Goal: Task Accomplishment & Management: Manage account settings

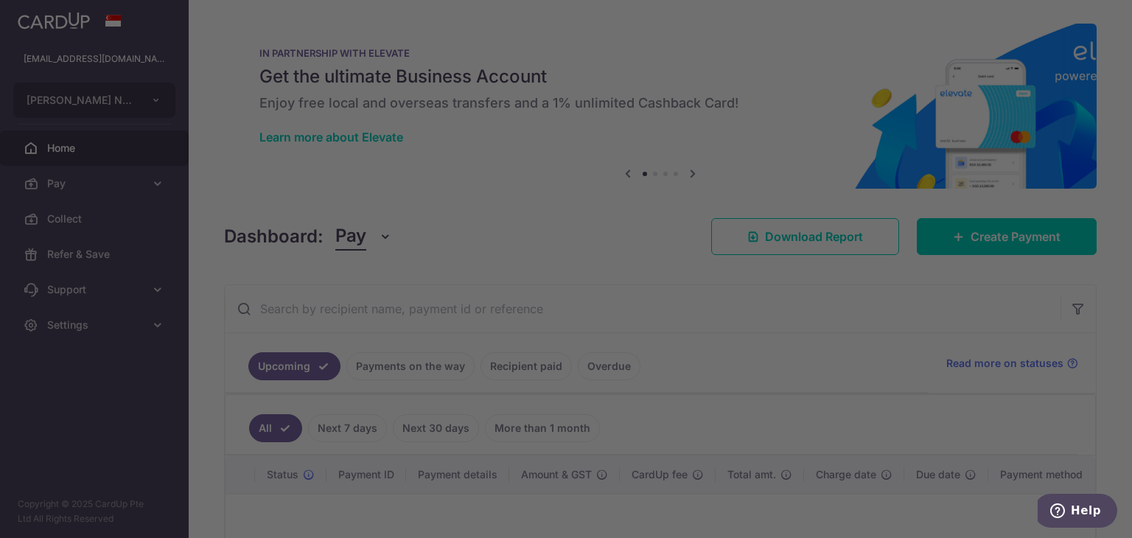
scroll to position [156, 0]
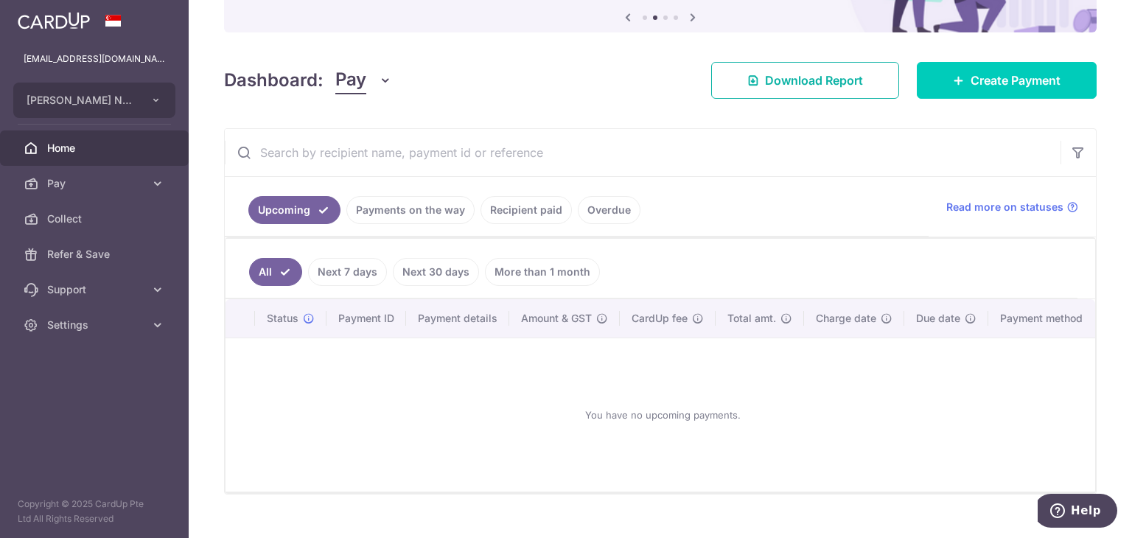
click at [728, 74] on link "Download Report" at bounding box center [805, 80] width 188 height 37
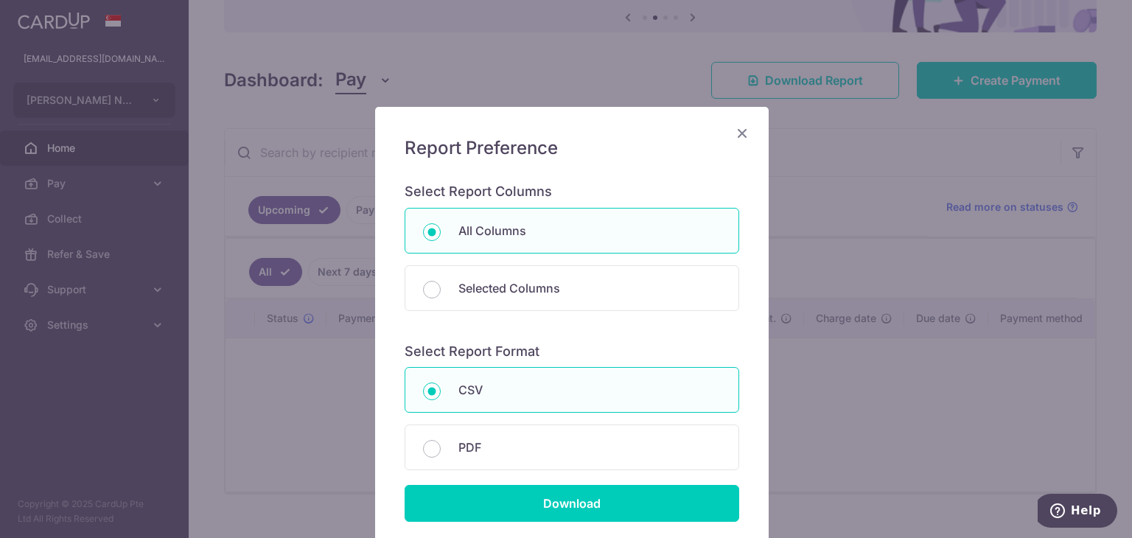
click at [876, 290] on div "Report Preference Select Report Columns All Columns Selected Columns Payment Id…" at bounding box center [566, 269] width 1132 height 538
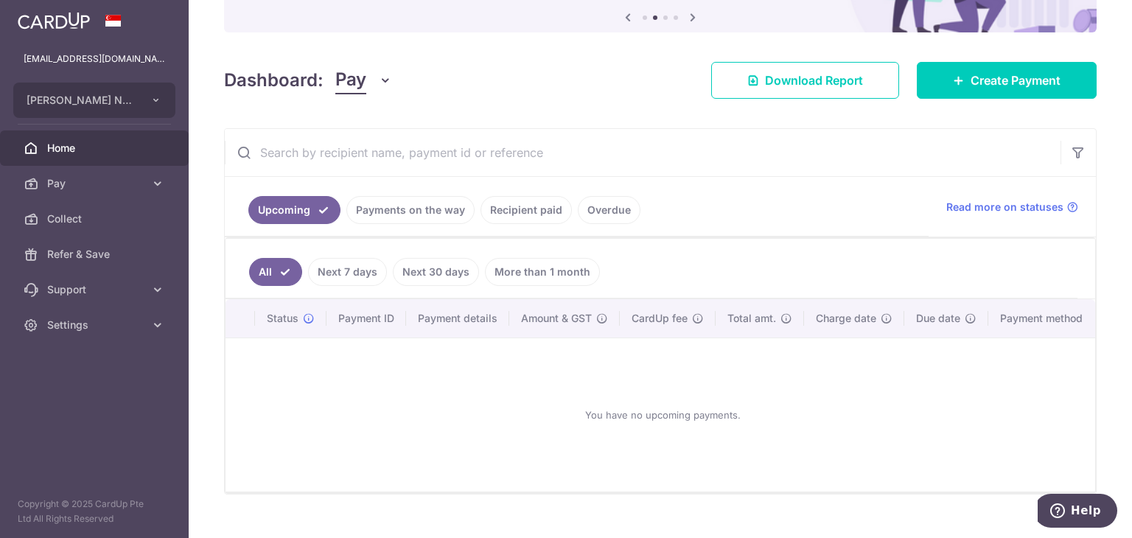
click at [448, 213] on link "Payments on the way" at bounding box center [410, 210] width 128 height 28
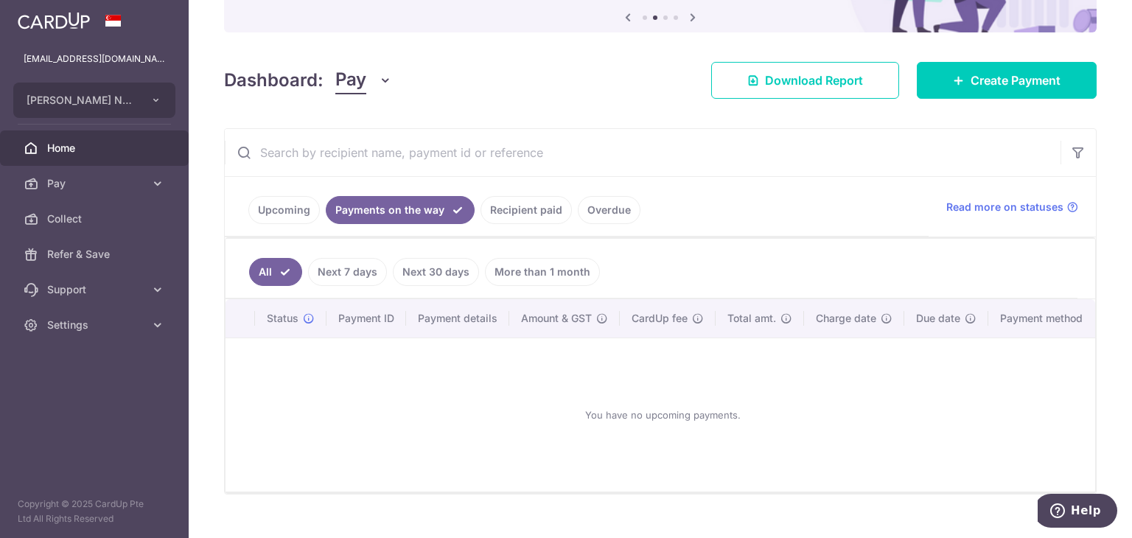
click at [540, 211] on link "Recipient paid" at bounding box center [526, 210] width 91 height 28
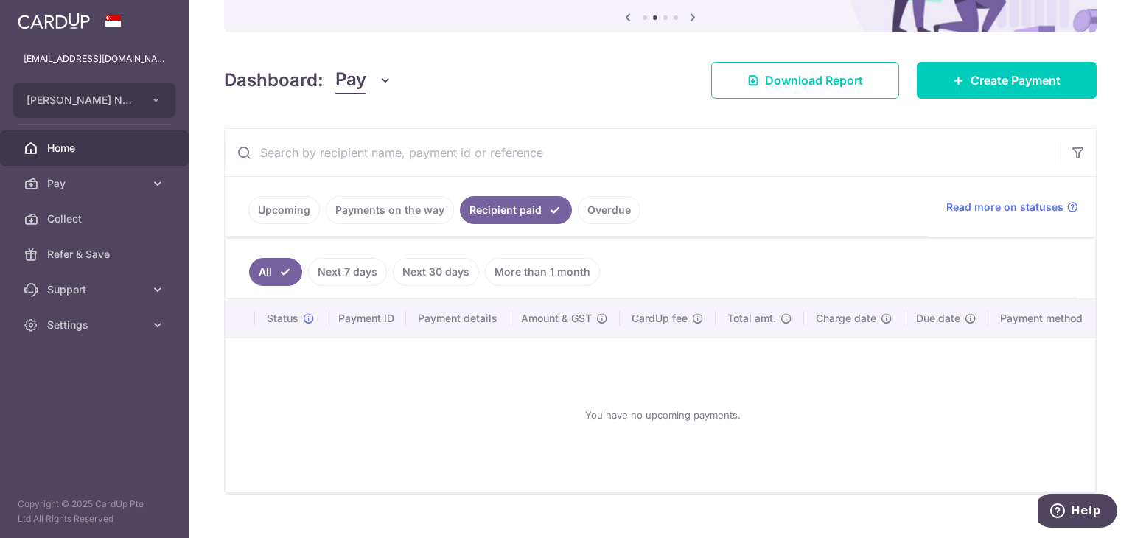
scroll to position [156, 0]
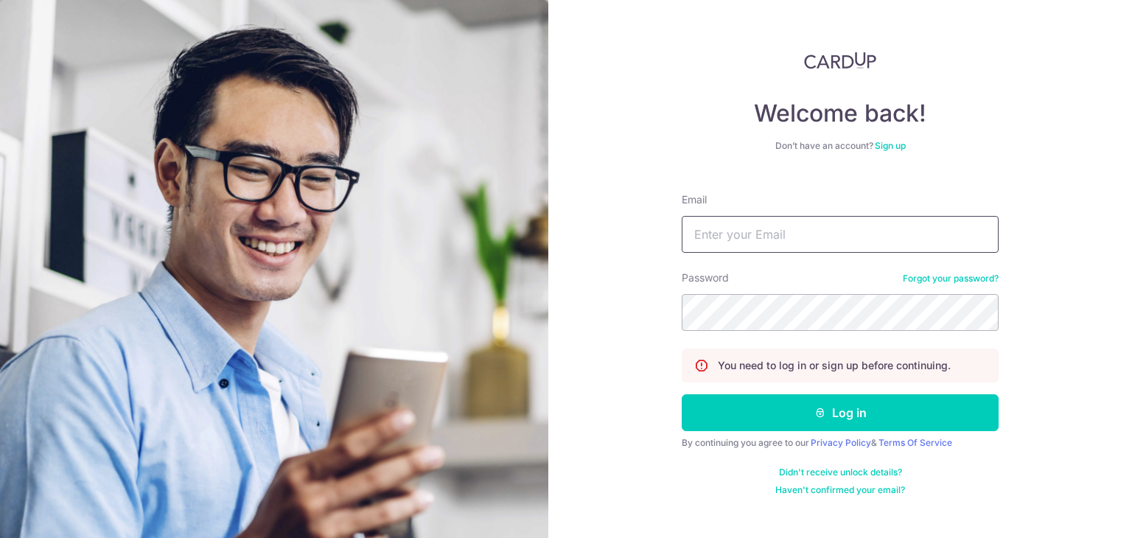
type input "[EMAIL_ADDRESS][DOMAIN_NAME]"
click at [779, 420] on button "Log in" at bounding box center [840, 412] width 317 height 37
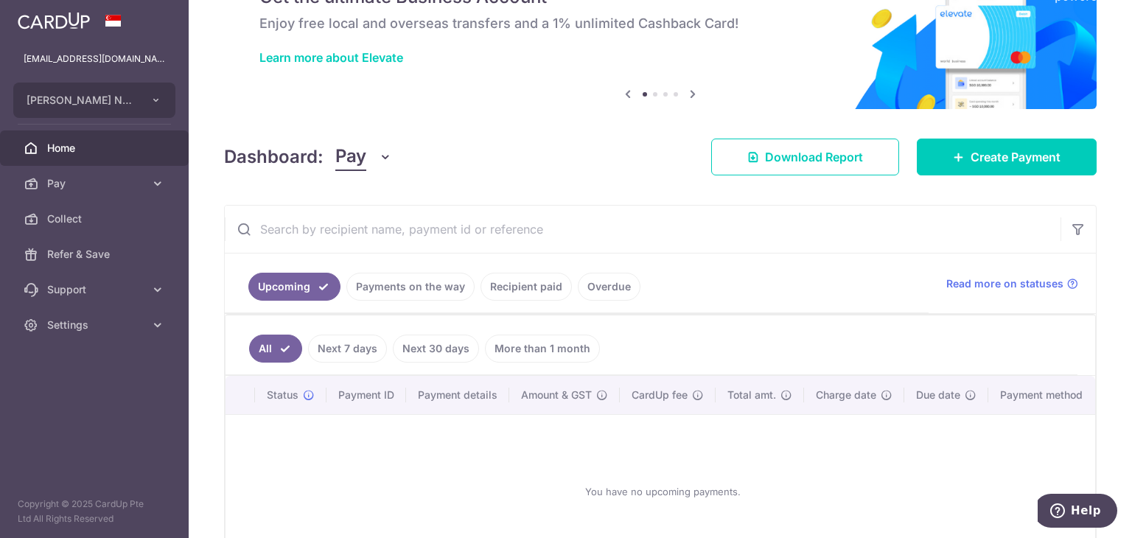
click at [509, 282] on link "Recipient paid" at bounding box center [526, 287] width 91 height 28
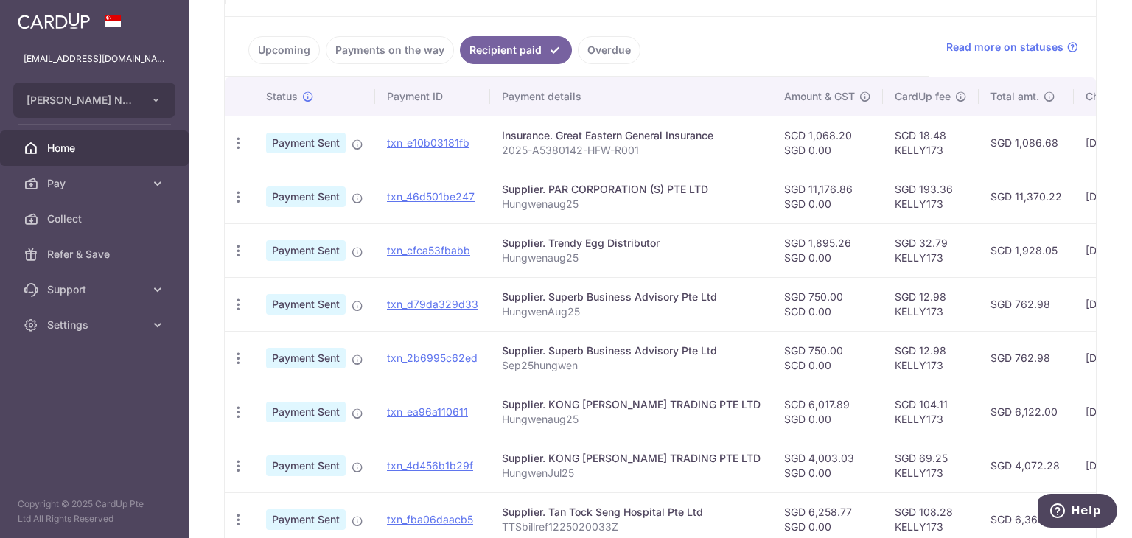
scroll to position [322, 0]
